Goal: Task Accomplishment & Management: Use online tool/utility

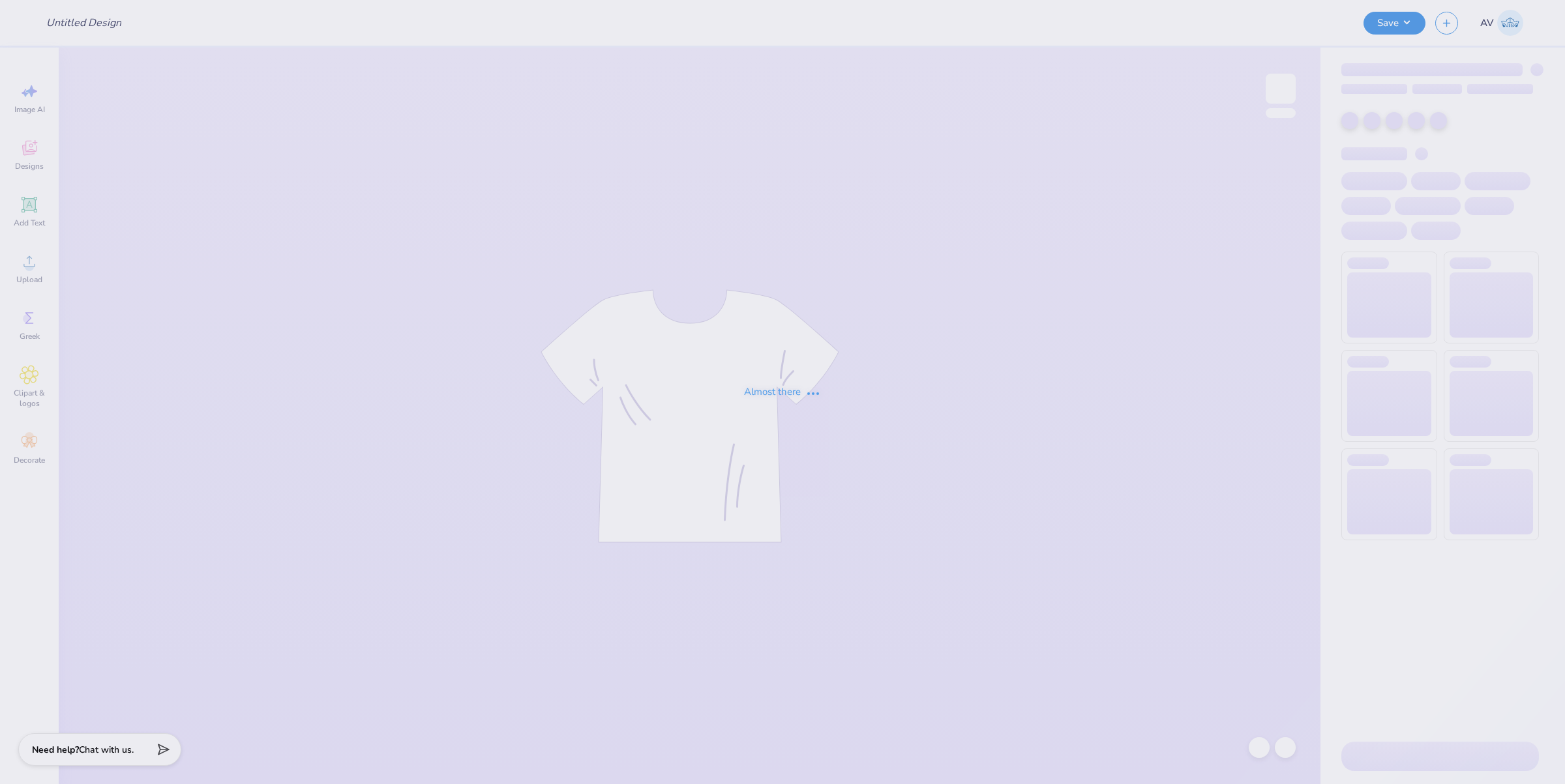
type input "ZTA Mesh Shorts"
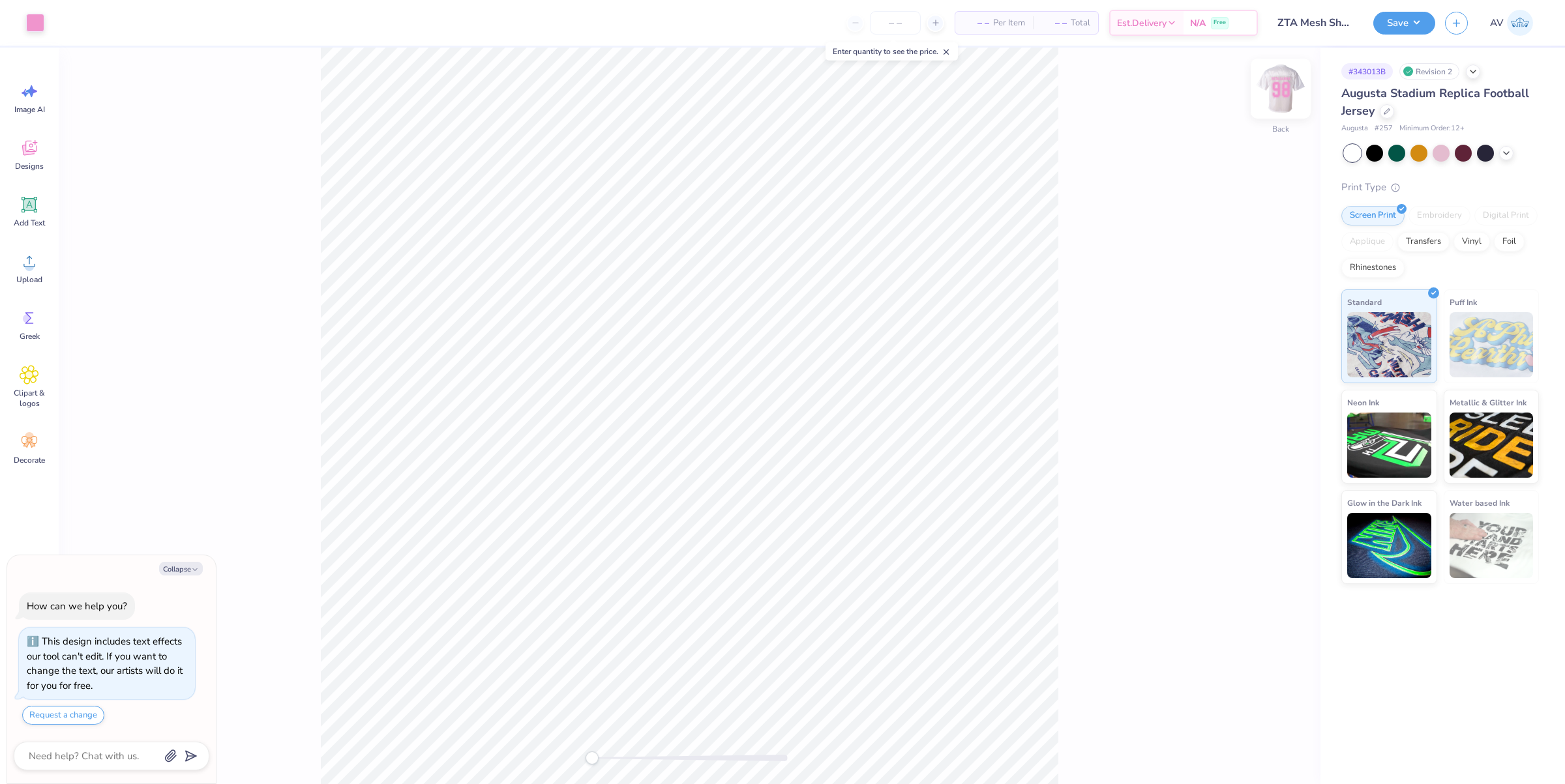
click at [1289, 82] on img at bounding box center [1281, 89] width 52 height 52
type textarea "x"
type input "1.21"
type input "1.80"
type textarea "x"
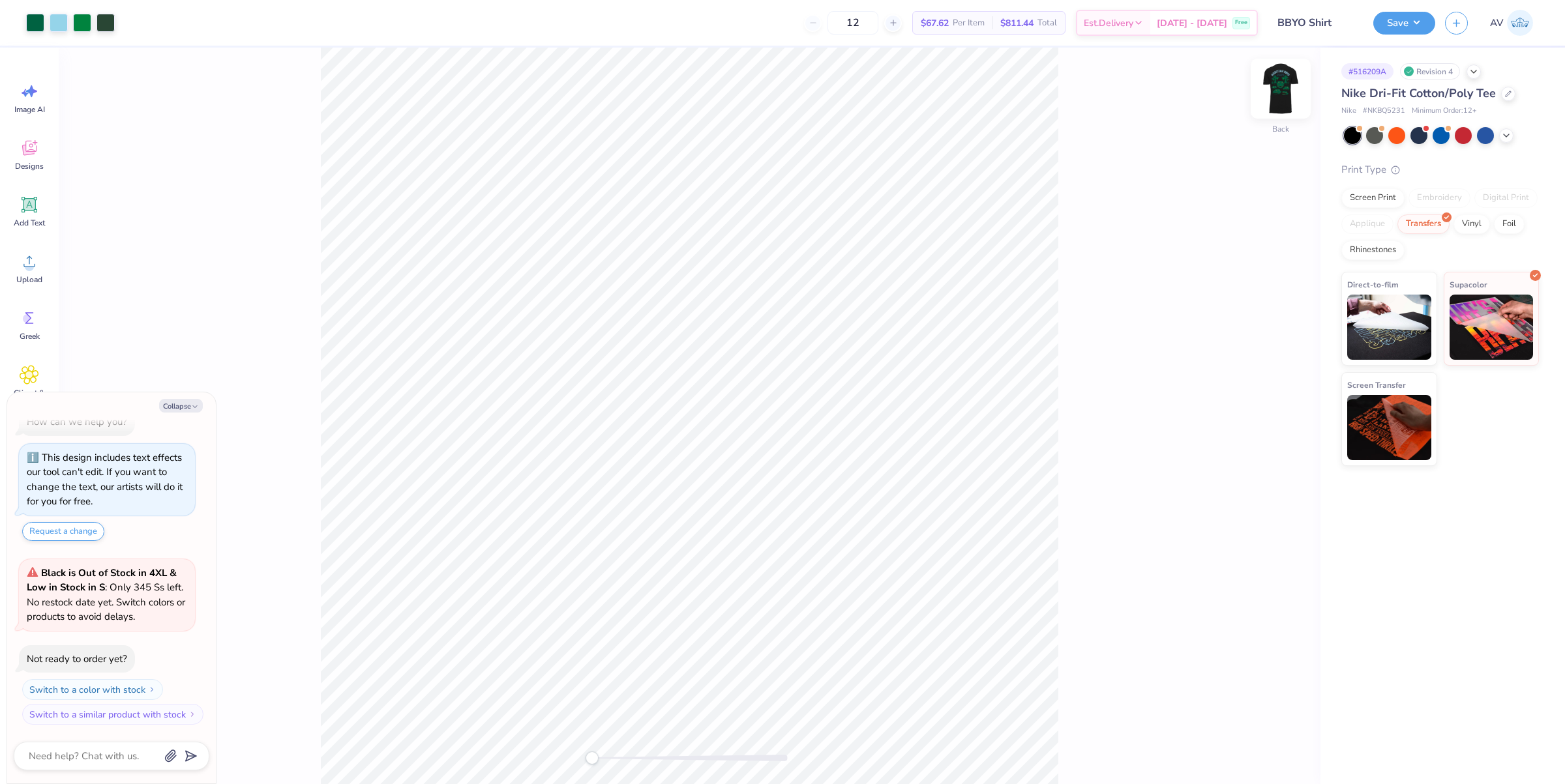
click at [1282, 92] on img at bounding box center [1281, 89] width 52 height 52
type textarea "x"
type input "0.95"
type input "1.36"
type input "5.10"
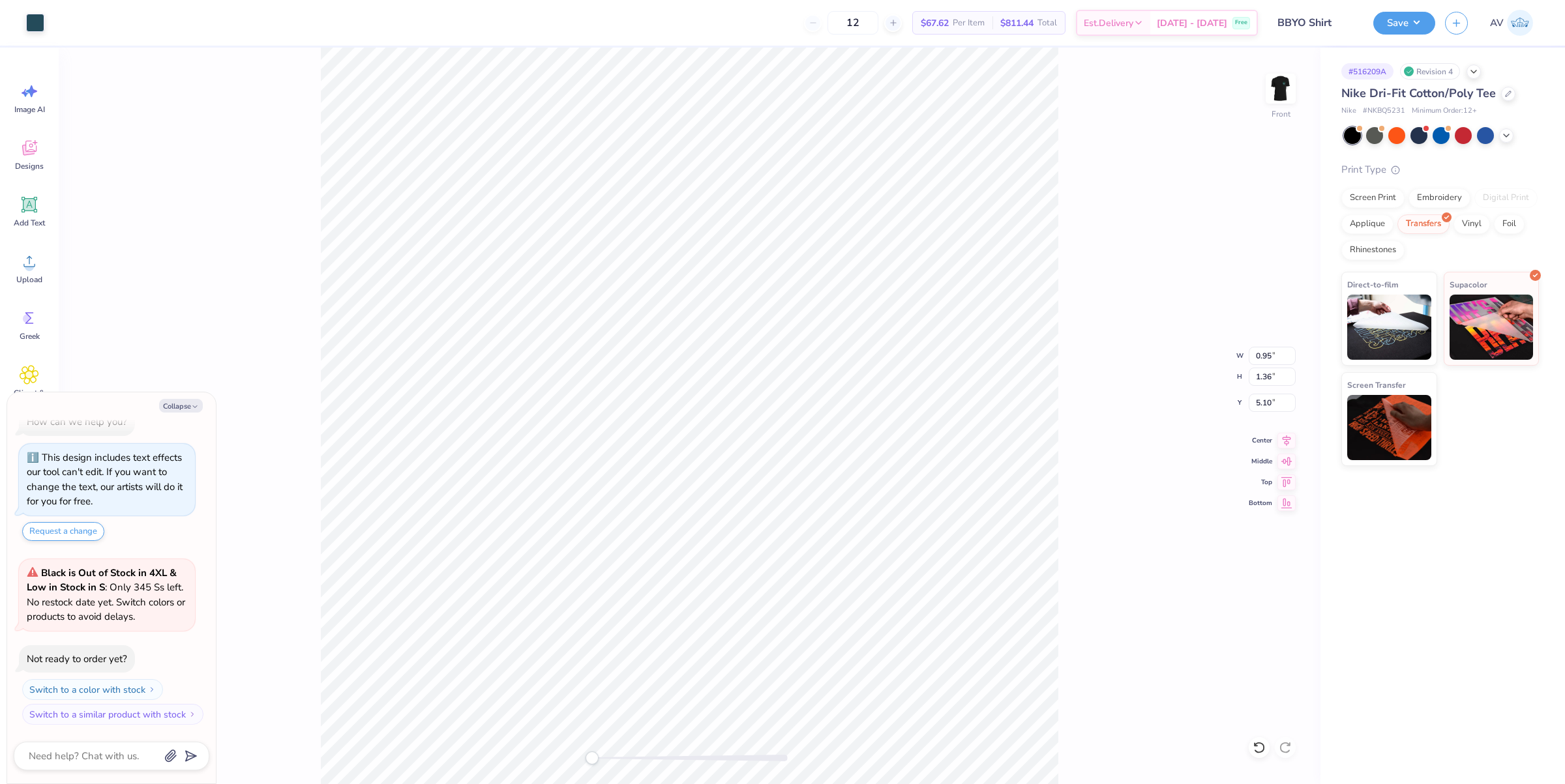
type textarea "x"
